Goal: Check status

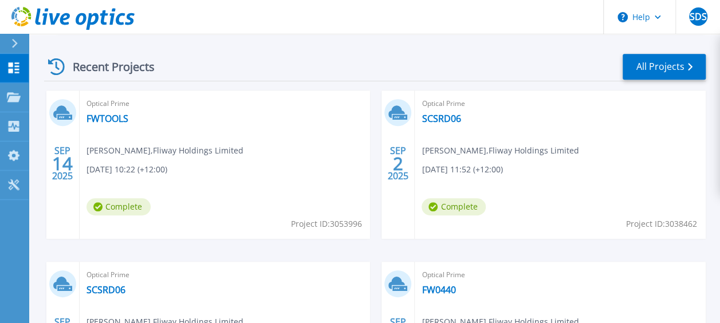
scroll to position [314, 0]
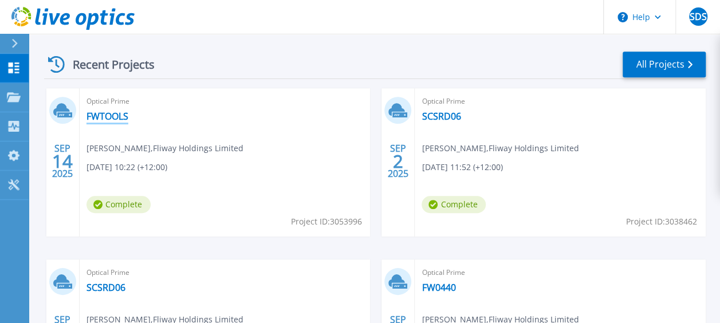
click at [106, 116] on link "FWTOOLS" at bounding box center [107, 116] width 42 height 11
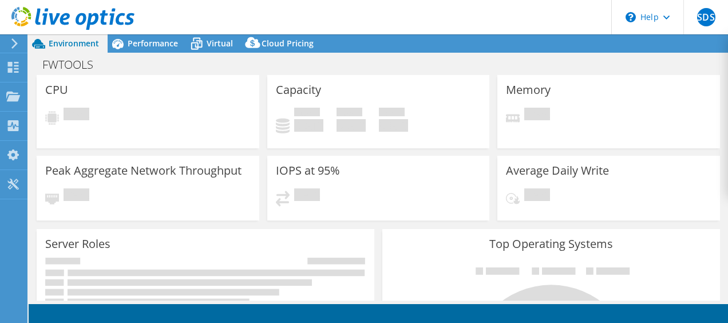
select select "USD"
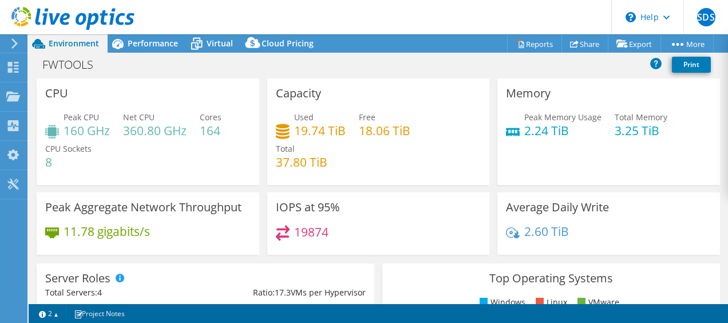
click at [60, 45] on span "Environment" at bounding box center [74, 43] width 50 height 11
click at [85, 12] on icon at bounding box center [72, 18] width 123 height 23
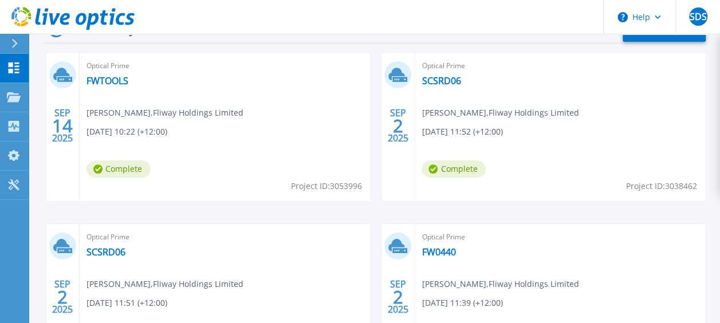
scroll to position [357, 0]
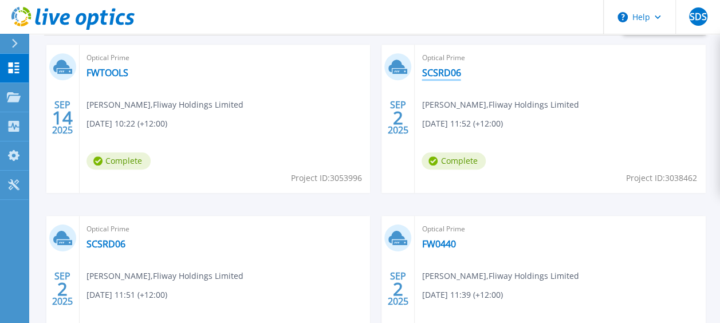
click at [445, 78] on link "SCSRD06" at bounding box center [440, 72] width 39 height 11
